Goal: Task Accomplishment & Management: Manage account settings

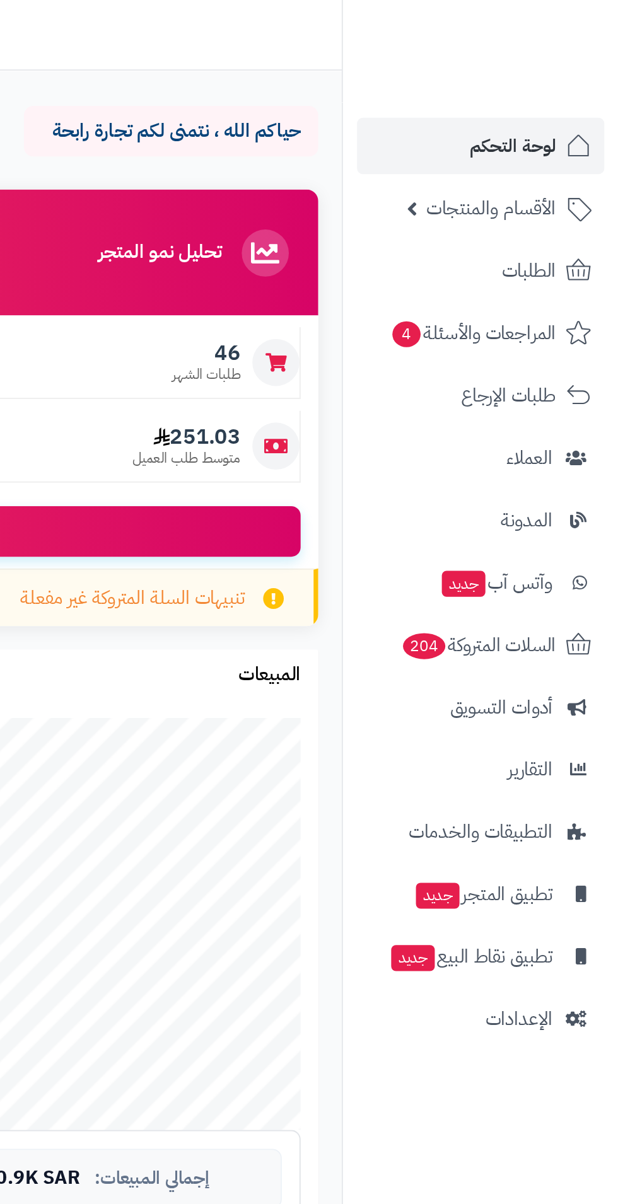
click at [571, 117] on span "الأقسام والمنتجات" at bounding box center [549, 112] width 69 height 18
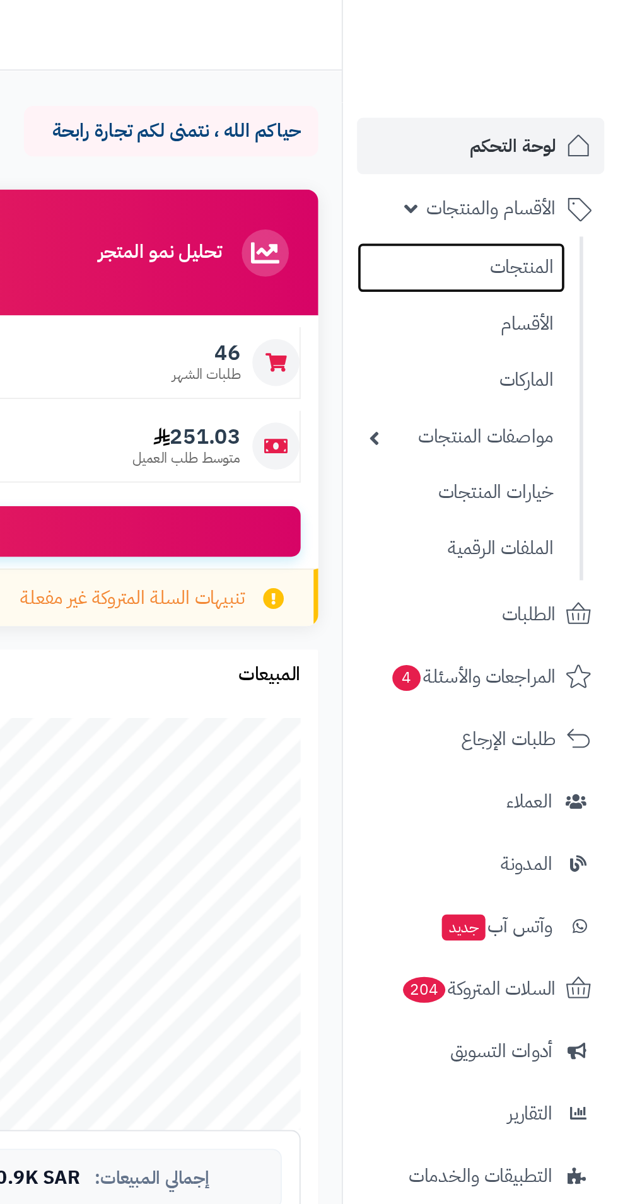
click at [567, 144] on link "المنتجات" at bounding box center [534, 143] width 112 height 27
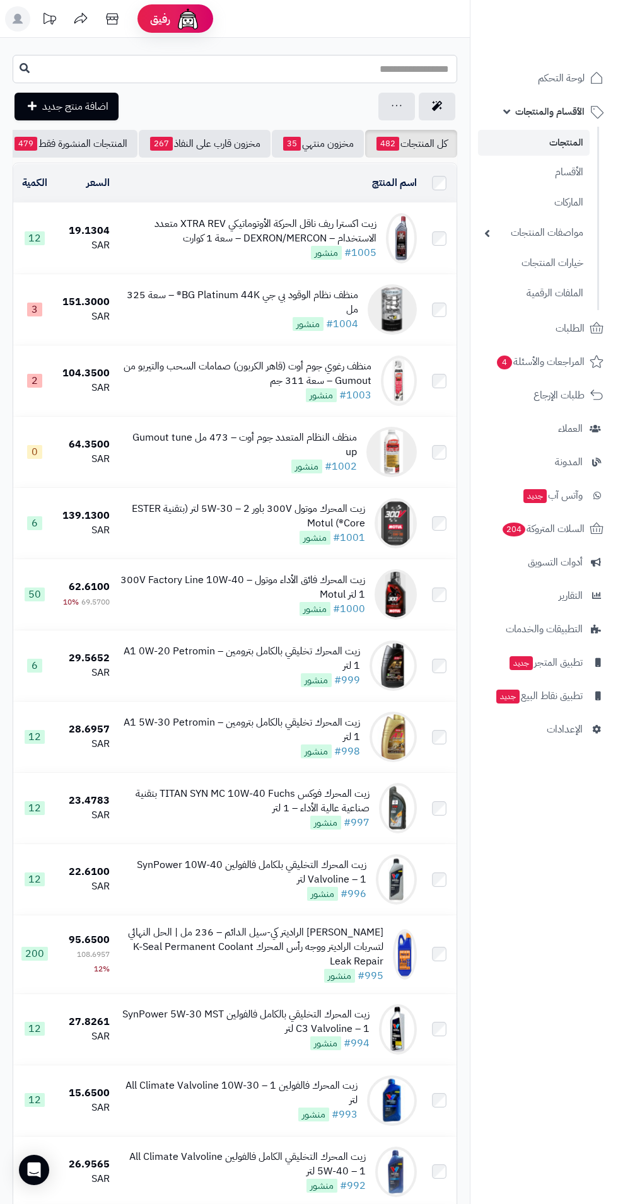
click at [403, 74] on input "text" at bounding box center [235, 69] width 444 height 28
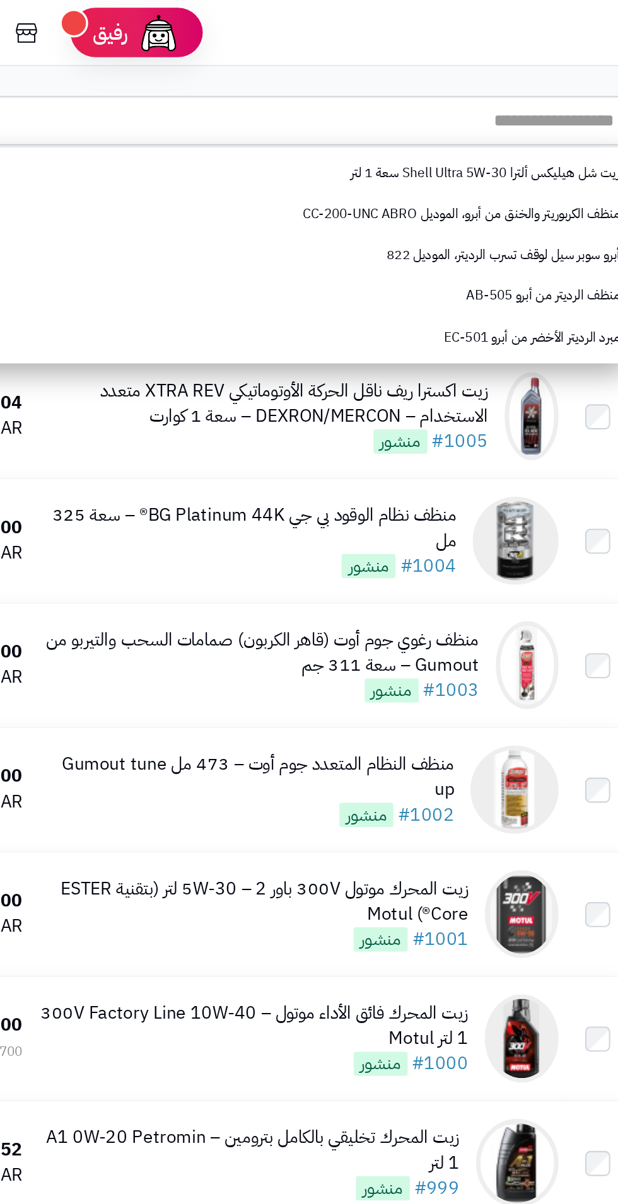
click at [398, 26] on header "رفيق ! الطلبات معالجة مكتمل إرجاع المنتجات العملاء المتواجدون الان 457 عملاء من…" at bounding box center [309, 19] width 618 height 38
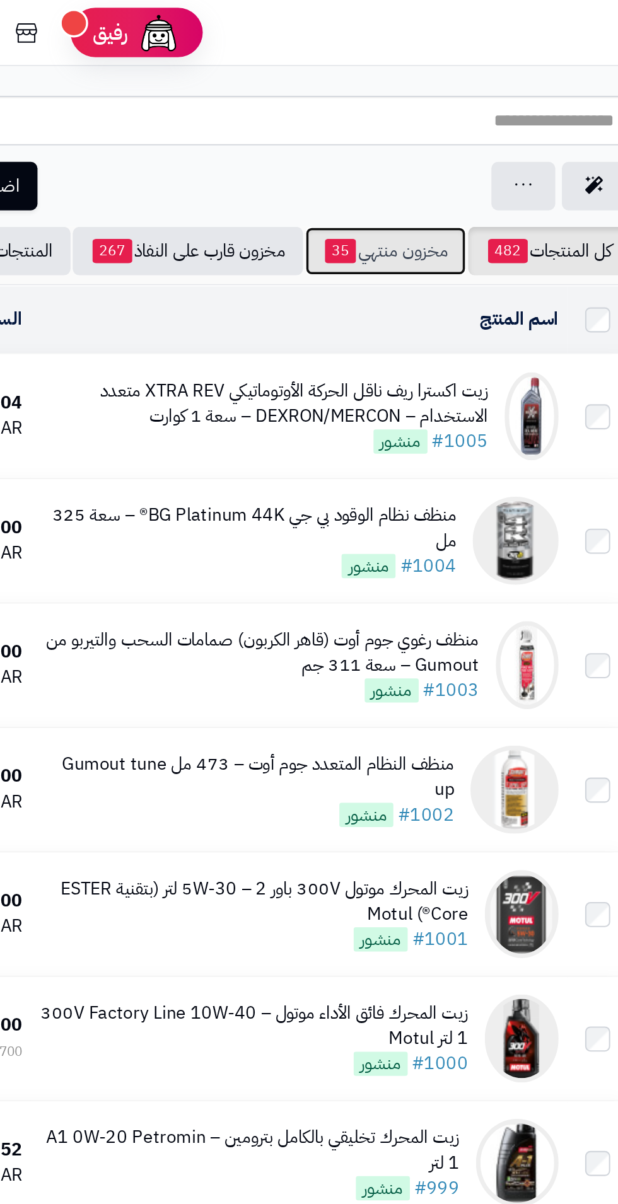
click at [325, 151] on link "مخزون منتهي 35" at bounding box center [318, 144] width 92 height 28
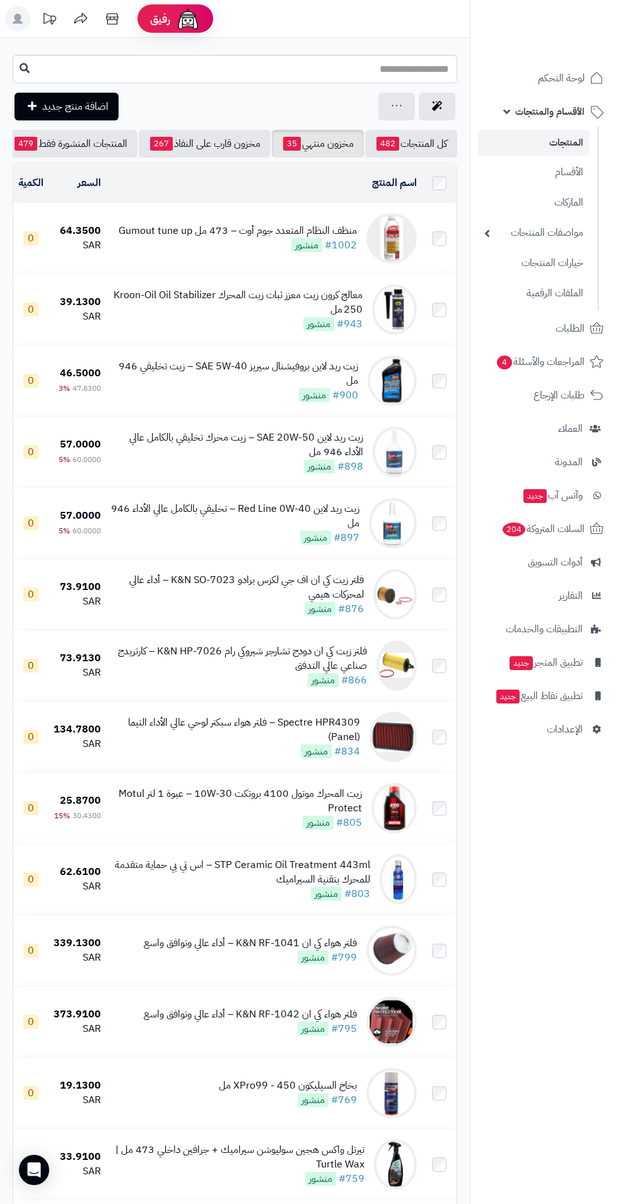
click at [288, 217] on td "منظف النظام المتعدد جوم أوت – 473 مل Gumout tune up #1002 منشور" at bounding box center [264, 238] width 316 height 71
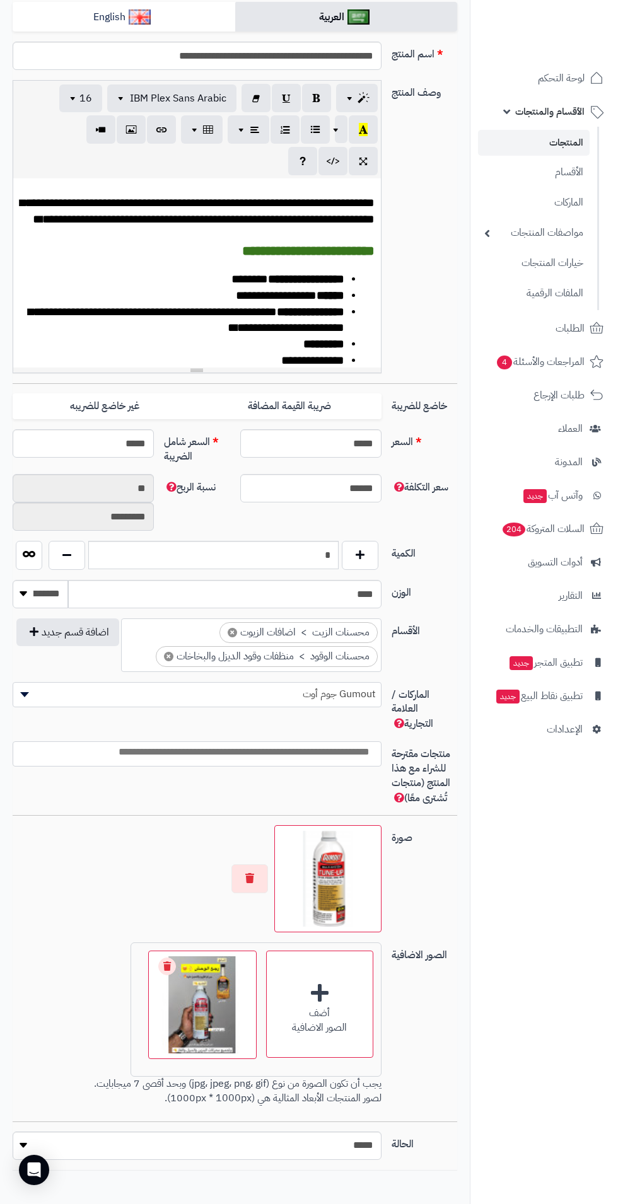
scroll to position [210, 0]
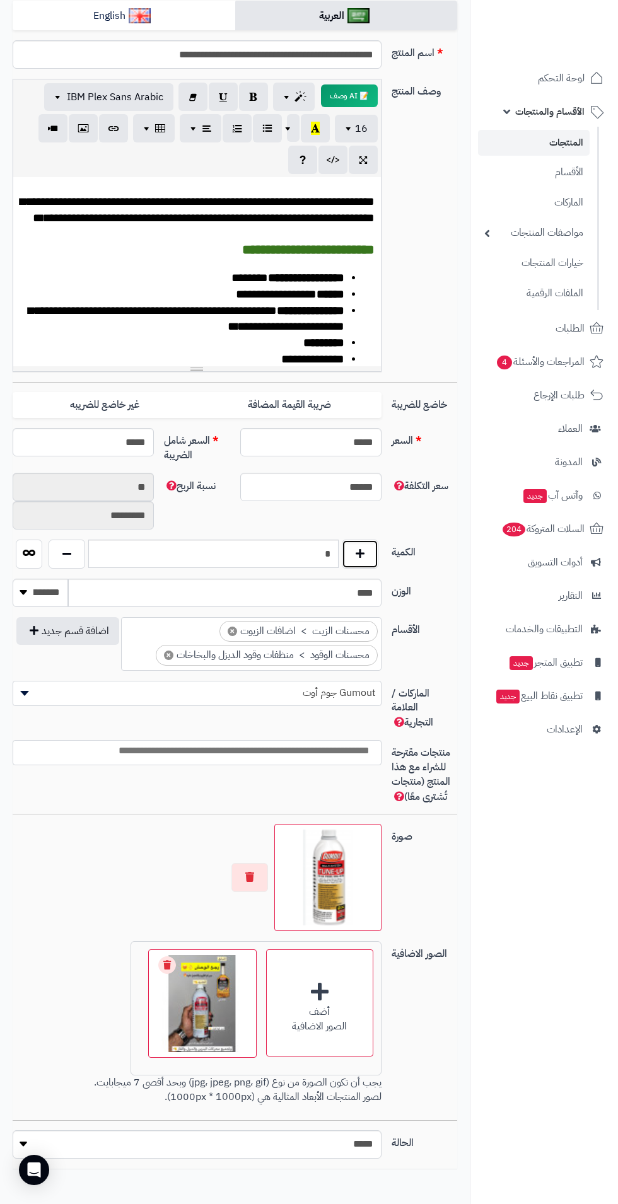
click at [369, 558] on button "button" at bounding box center [360, 553] width 37 height 29
click at [372, 556] on button "button" at bounding box center [360, 553] width 37 height 29
type input "*"
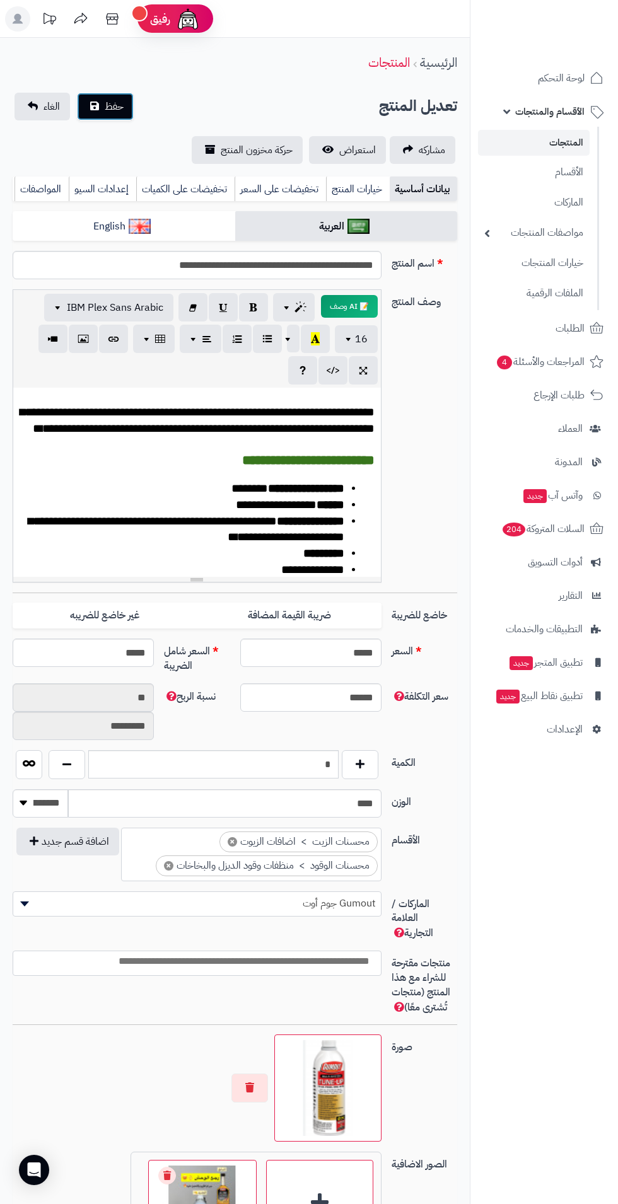
click at [121, 103] on span "حفظ" at bounding box center [114, 106] width 19 height 15
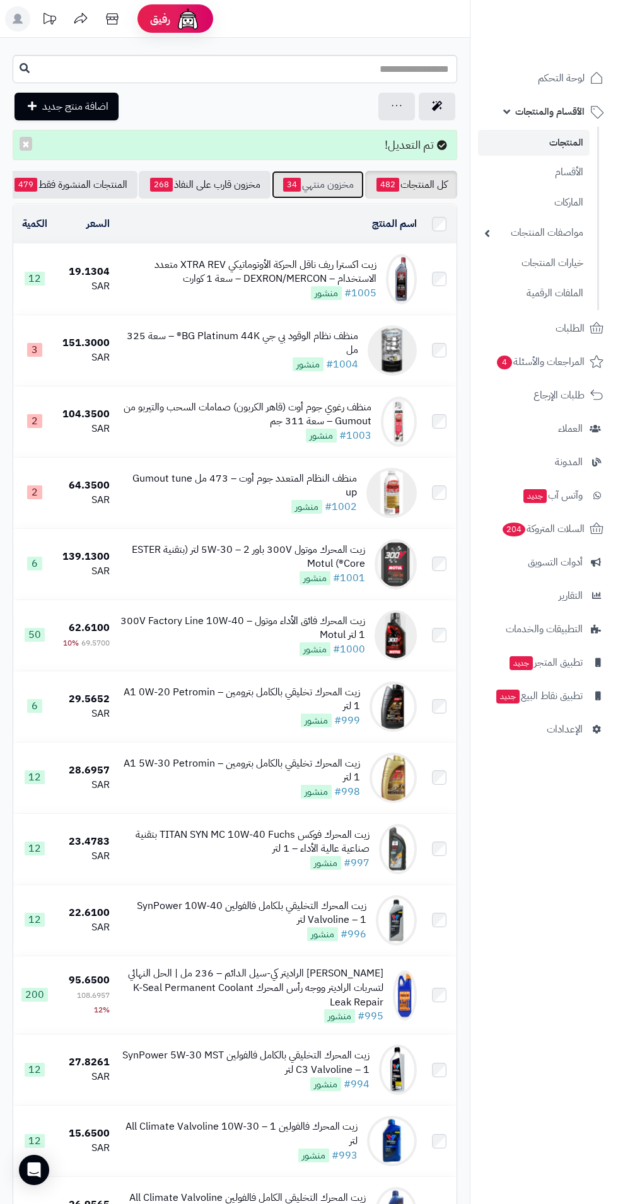
click at [326, 190] on link "مخزون منتهي 34" at bounding box center [318, 185] width 92 height 28
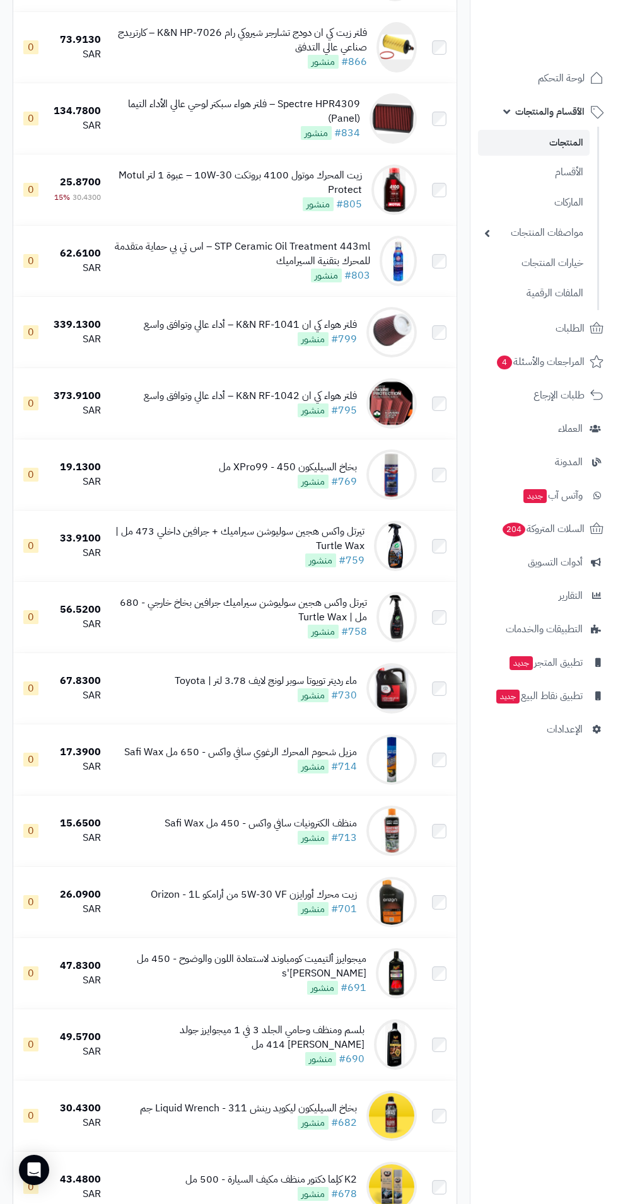
scroll to position [551, 0]
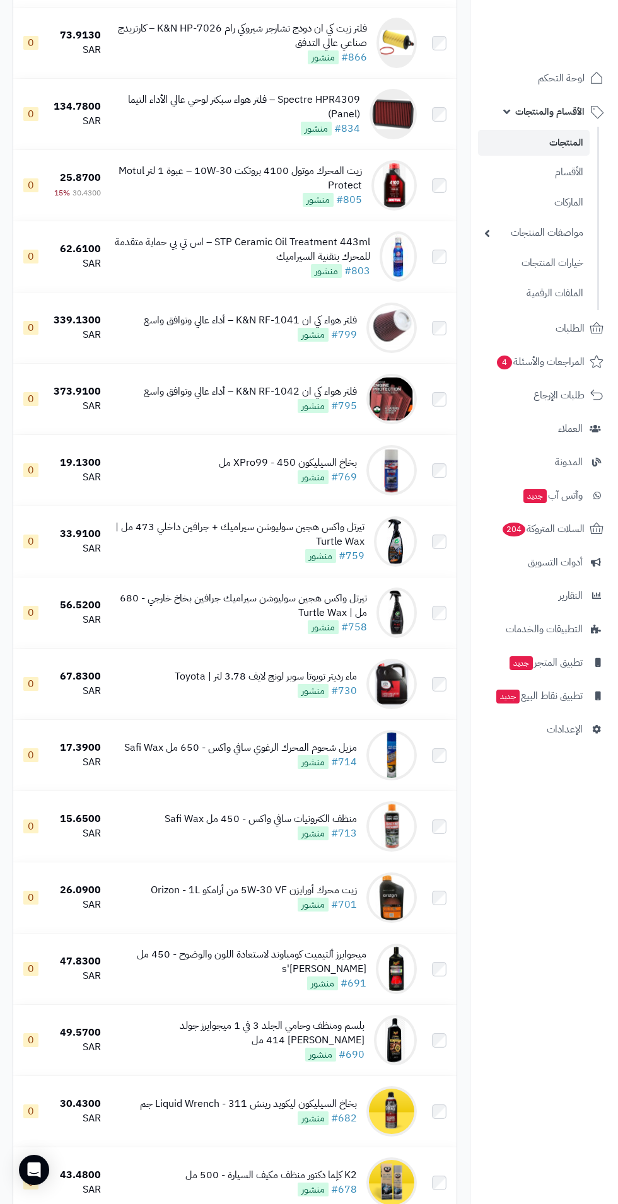
click at [262, 255] on div "STP Ceramic Oil Treatment 443ml – اس تي بي حماية متقدمة للمحرك بتقنية السيراميك" at bounding box center [240, 249] width 259 height 29
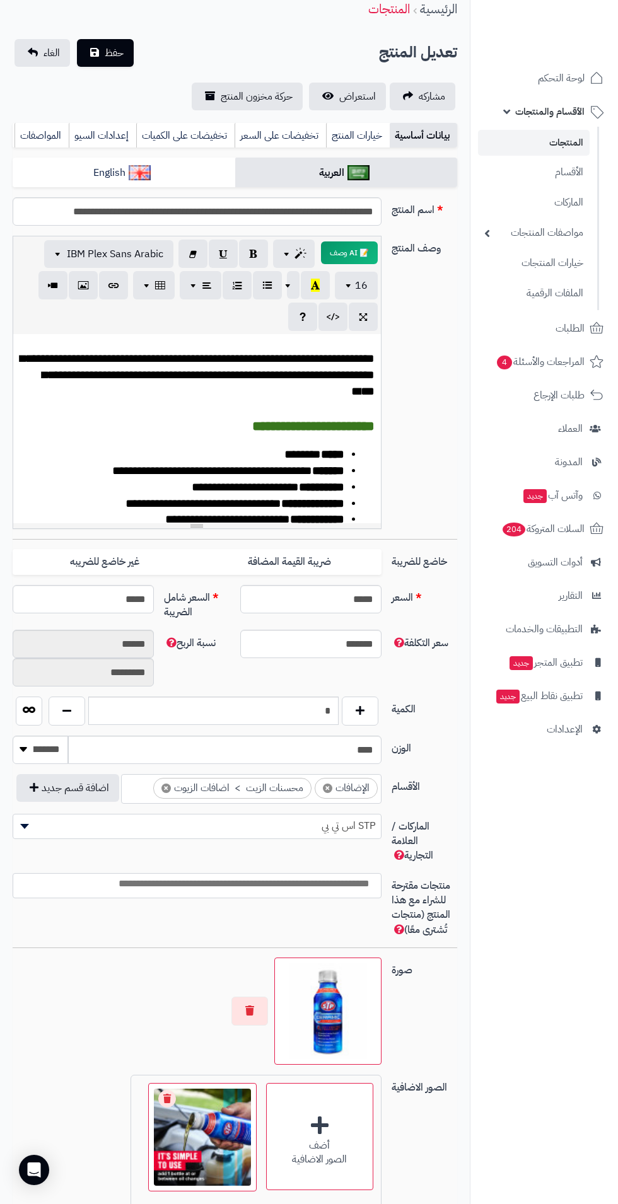
scroll to position [76, 0]
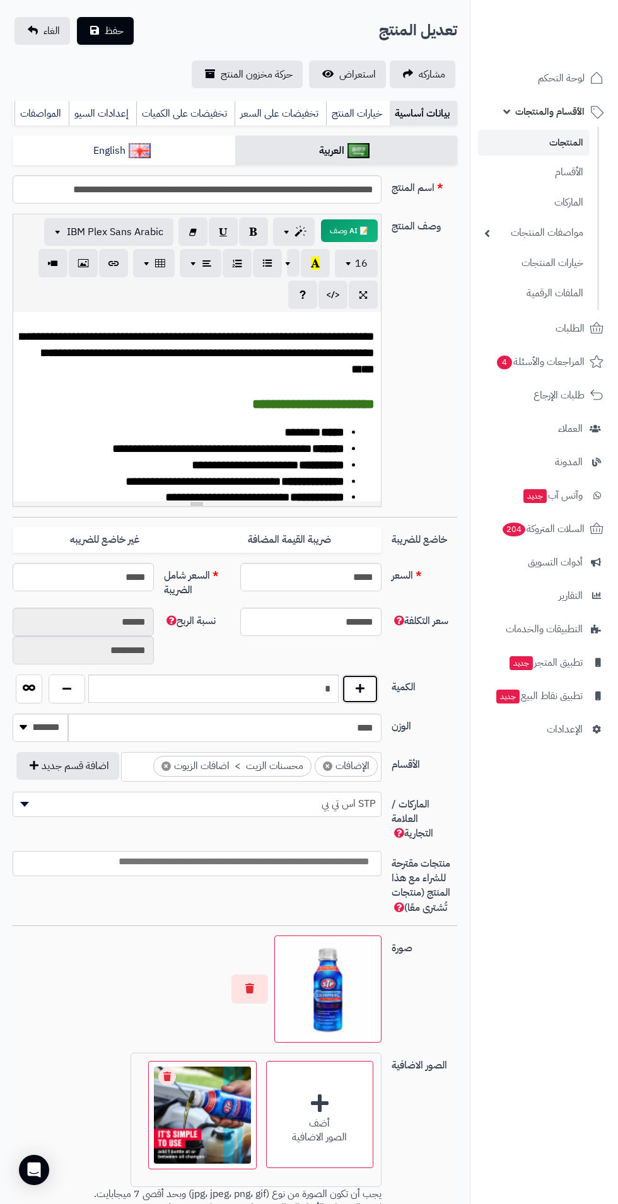
click at [374, 698] on button "button" at bounding box center [360, 688] width 37 height 29
click at [372, 699] on button "button" at bounding box center [360, 688] width 37 height 29
click at [365, 694] on button "button" at bounding box center [360, 688] width 37 height 29
click at [364, 694] on button "button" at bounding box center [360, 688] width 37 height 29
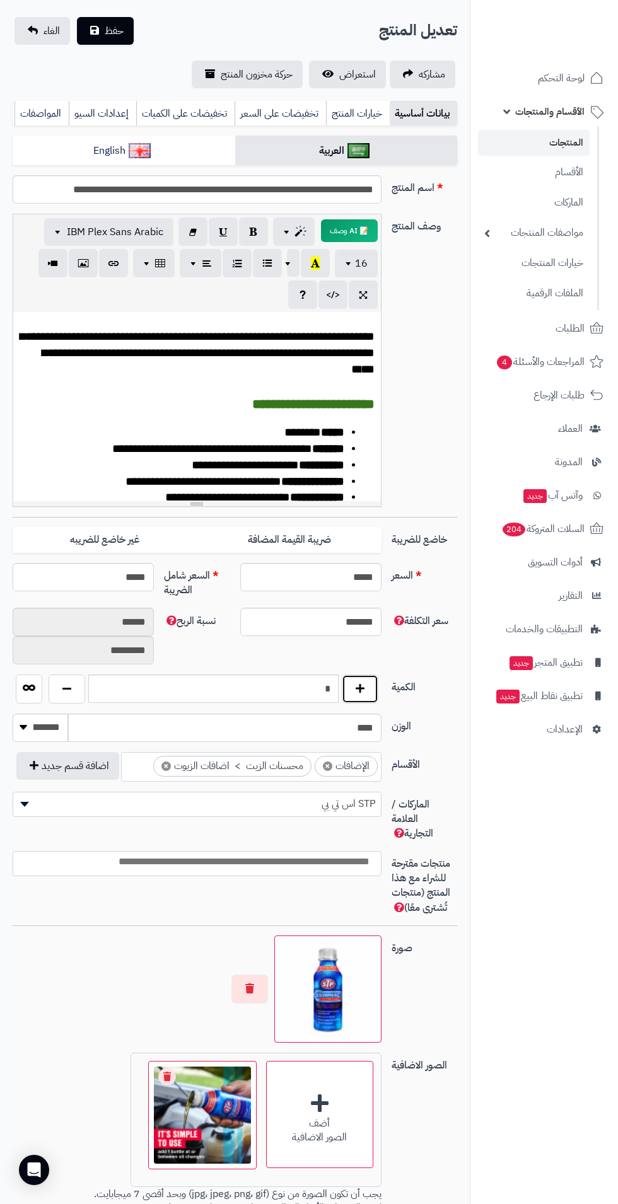
click at [363, 695] on button "button" at bounding box center [360, 688] width 37 height 29
click at [362, 694] on button "button" at bounding box center [360, 688] width 37 height 29
click at [359, 693] on button "button" at bounding box center [360, 688] width 37 height 29
type input "*"
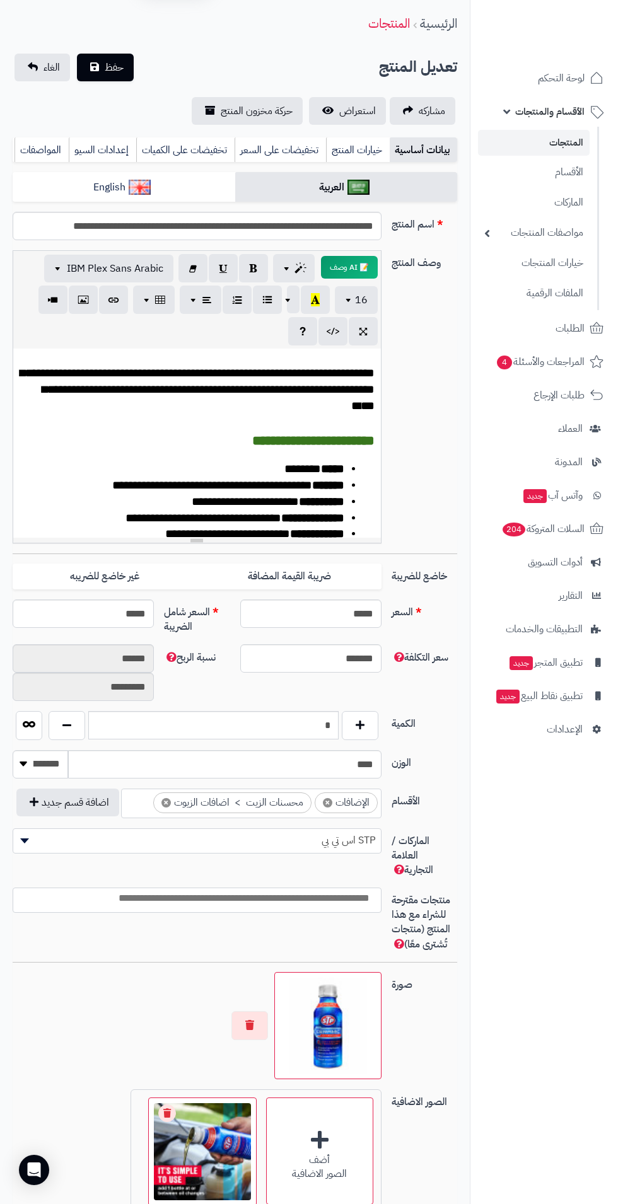
scroll to position [0, 0]
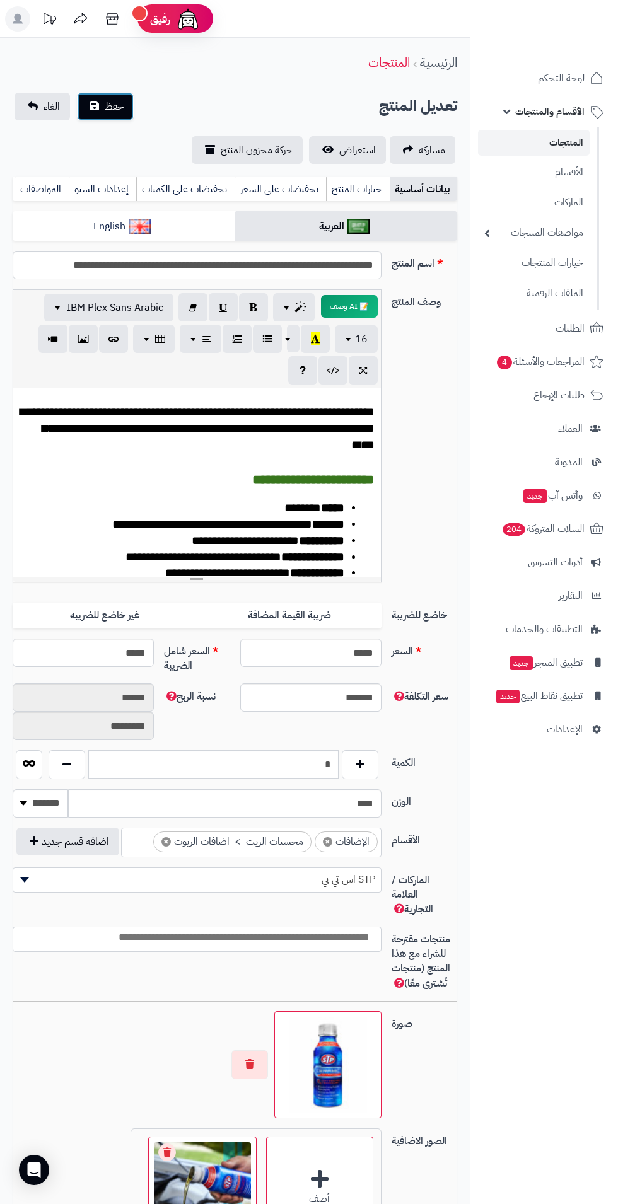
click at [117, 101] on span "حفظ" at bounding box center [114, 106] width 19 height 15
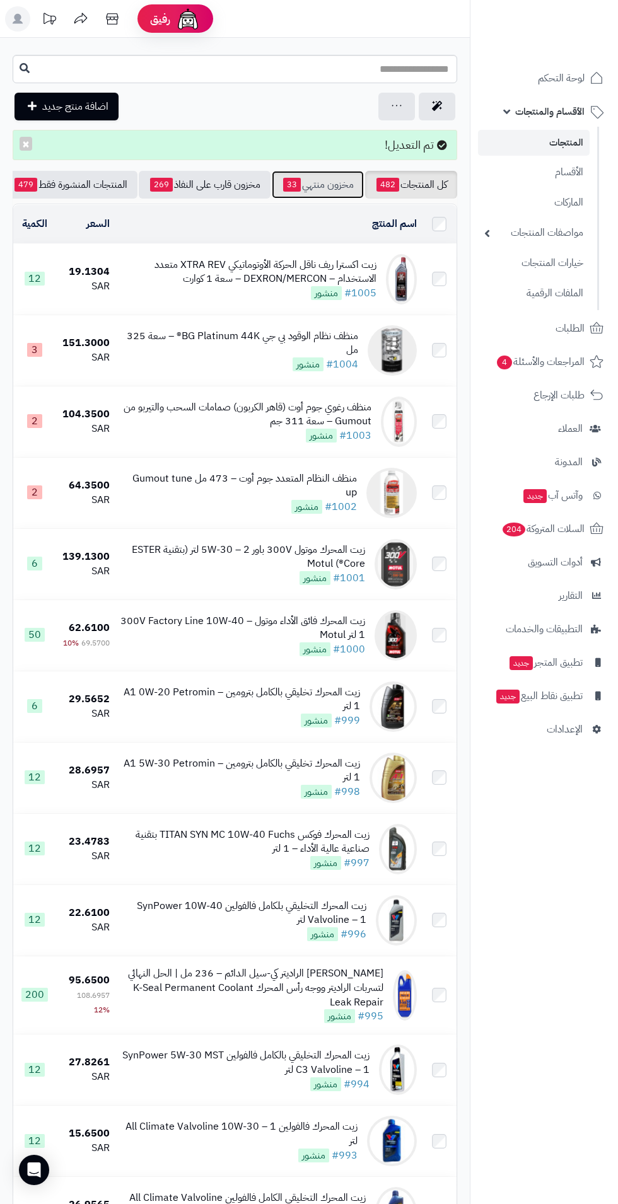
click at [318, 183] on link "مخزون منتهي 33" at bounding box center [318, 185] width 92 height 28
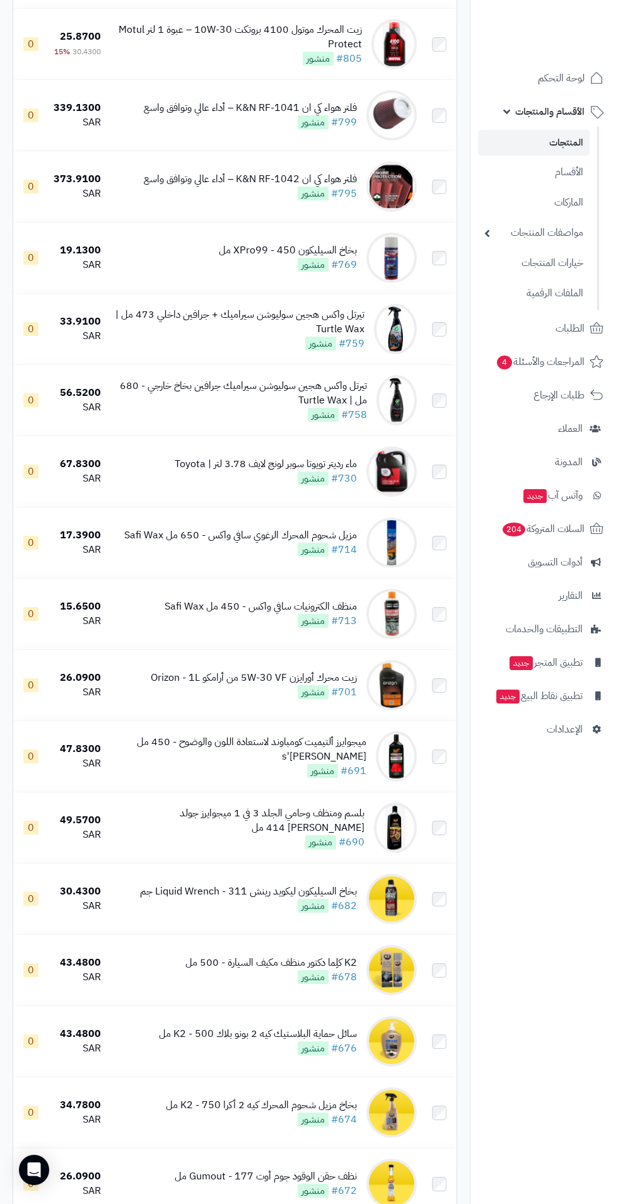
scroll to position [692, 0]
click at [308, 482] on span "منشور" at bounding box center [312, 479] width 31 height 14
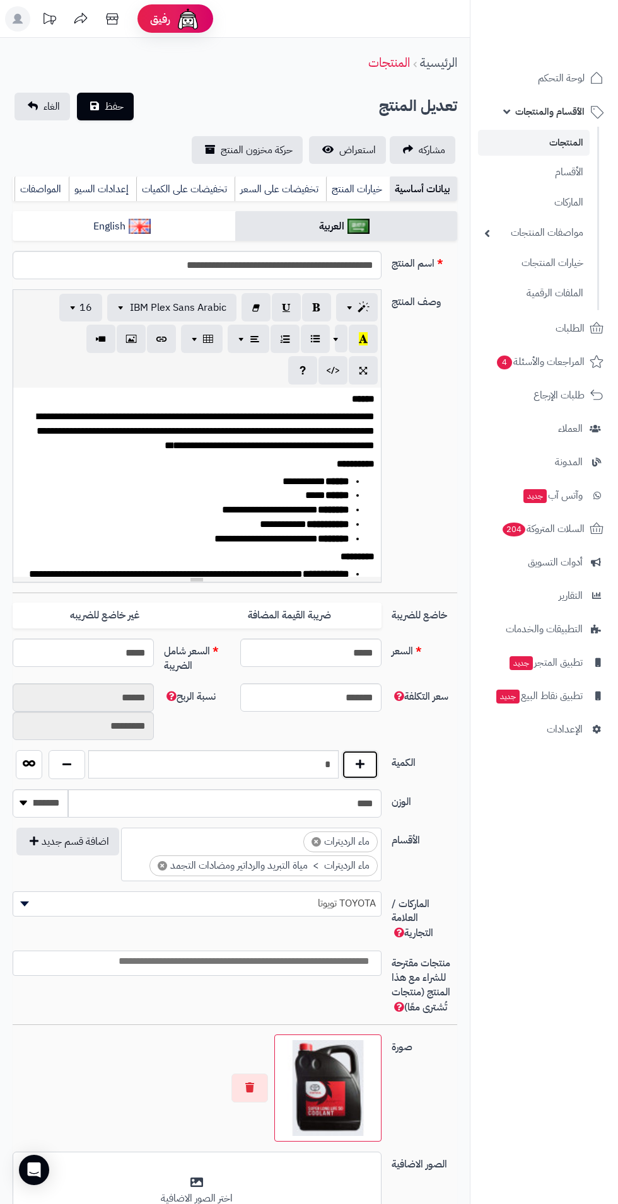
click at [374, 769] on button "button" at bounding box center [360, 764] width 37 height 29
click at [377, 760] on button "button" at bounding box center [360, 764] width 37 height 29
type input "*"
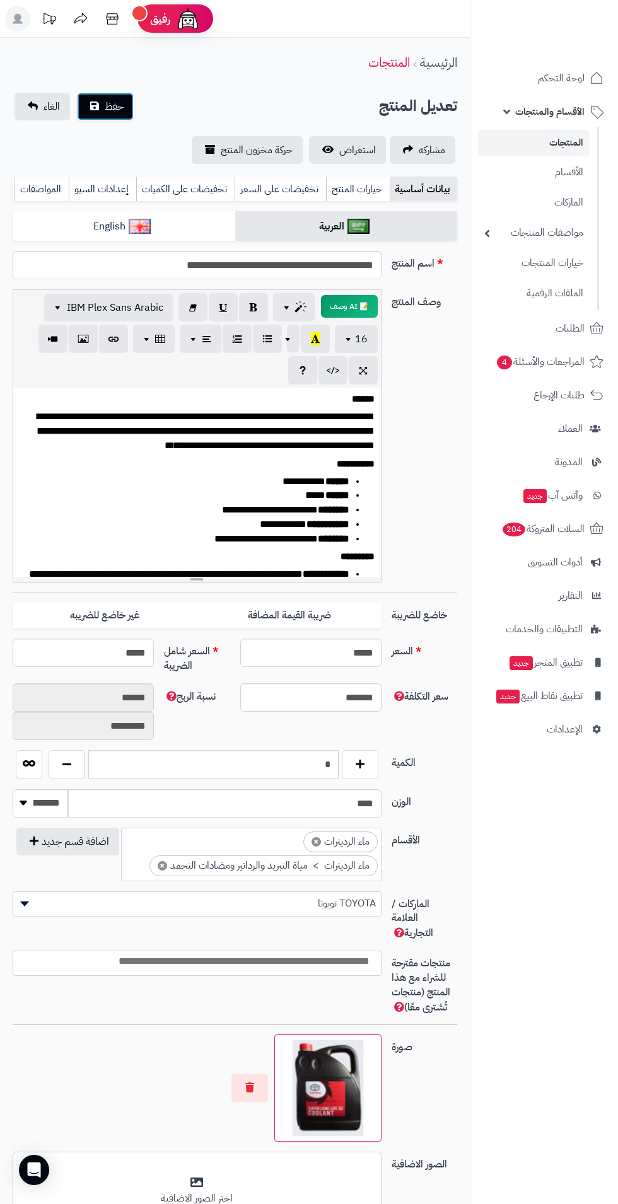
click at [113, 111] on span "حفظ" at bounding box center [114, 106] width 19 height 15
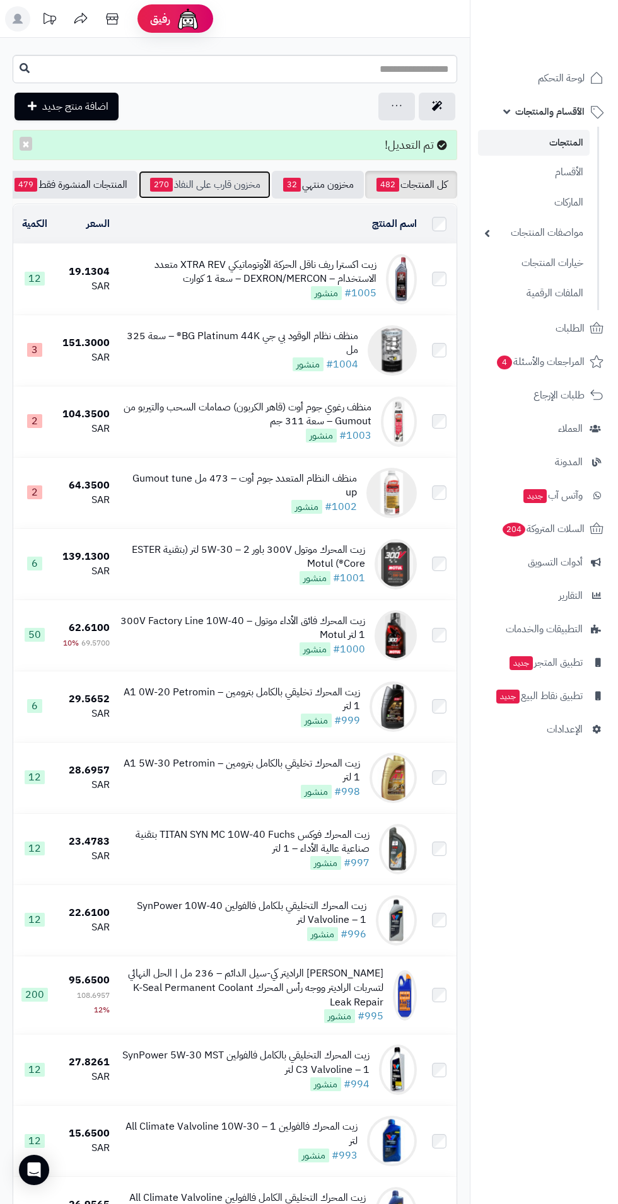
click at [233, 192] on link "مخزون قارب على النفاذ 270" at bounding box center [205, 185] width 132 height 28
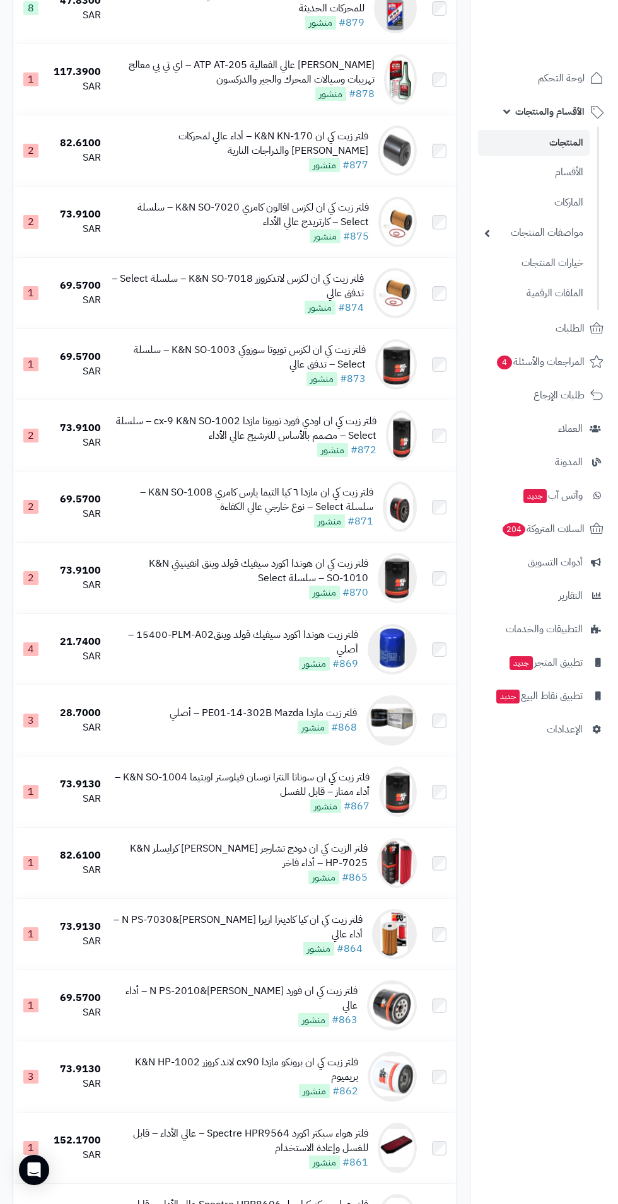
scroll to position [5736, 0]
